Goal: Transaction & Acquisition: Book appointment/travel/reservation

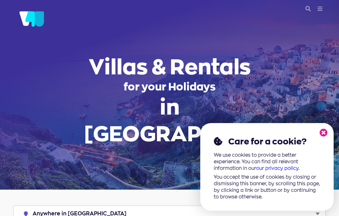
click at [324, 134] on icon at bounding box center [323, 133] width 8 height 8
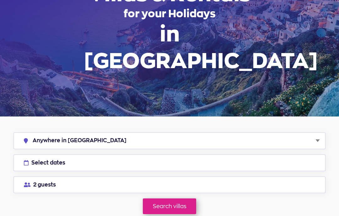
scroll to position [73, 0]
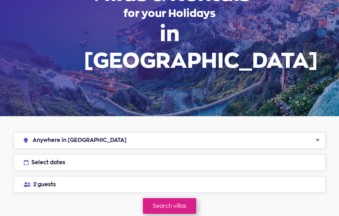
click at [303, 154] on button "Select dates" at bounding box center [169, 162] width 312 height 17
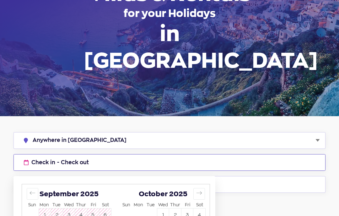
click at [204, 188] on button "Move forward to switch to the next month." at bounding box center [199, 194] width 12 height 12
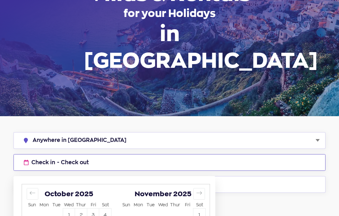
click at [204, 188] on button "Move forward to switch to the next month." at bounding box center [199, 194] width 12 height 12
click at [202, 188] on button "Move forward to switch to the next month." at bounding box center [199, 194] width 12 height 12
click at [203, 188] on button "Move forward to switch to the next month." at bounding box center [199, 194] width 12 height 12
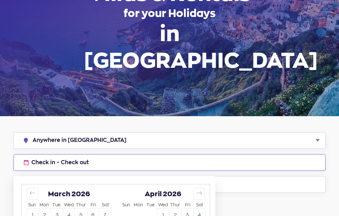
click at [203, 188] on button "Move forward to switch to the next month." at bounding box center [199, 194] width 12 height 12
click at [200, 190] on icon "Move forward to switch to the next month." at bounding box center [199, 193] width 6 height 6
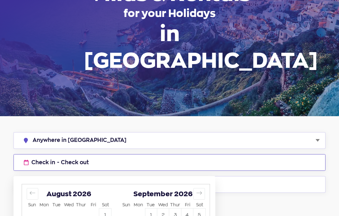
click at [201, 208] on button "5" at bounding box center [199, 214] width 12 height 12
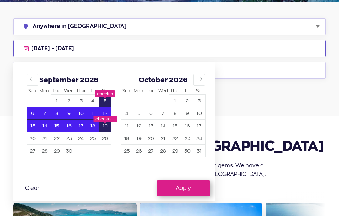
scroll to position [187, 0]
click at [190, 180] on button "Apply" at bounding box center [183, 188] width 53 height 16
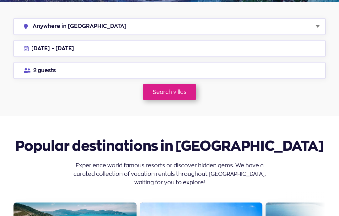
click at [178, 84] on link "Search villas" at bounding box center [169, 92] width 53 height 16
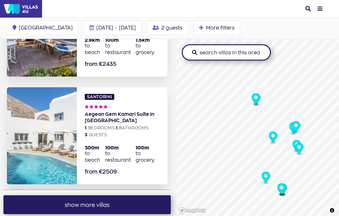
scroll to position [1759, 0]
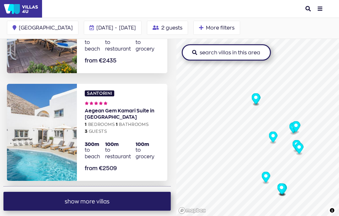
click at [138, 192] on button "show more villas" at bounding box center [86, 201] width 167 height 19
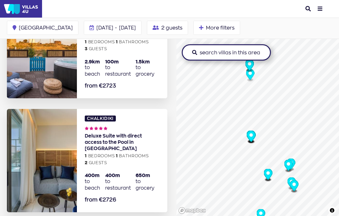
scroll to position [2633, 0]
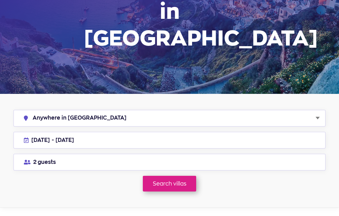
scroll to position [96, 0]
click at [182, 176] on link "Search villas" at bounding box center [169, 184] width 53 height 16
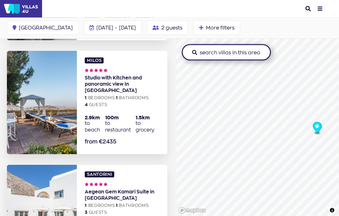
scroll to position [1680, 0]
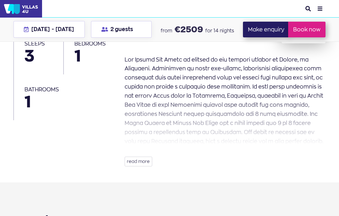
scroll to position [138, 0]
click at [147, 161] on button "read more" at bounding box center [139, 162] width 28 height 10
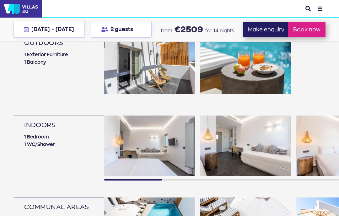
scroll to position [408, 0]
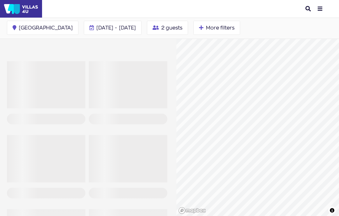
scroll to position [0, 0]
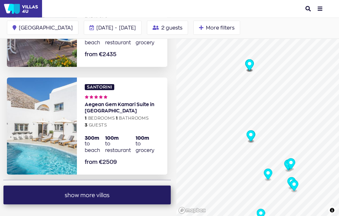
click at [144, 186] on button "show more villas" at bounding box center [86, 195] width 167 height 19
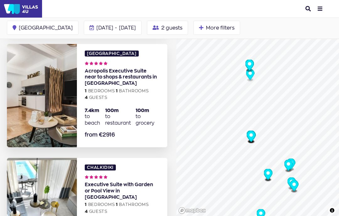
scroll to position [3381, 0]
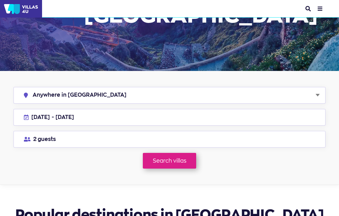
scroll to position [118, 0]
